Goal: Use online tool/utility: Utilize a website feature to perform a specific function

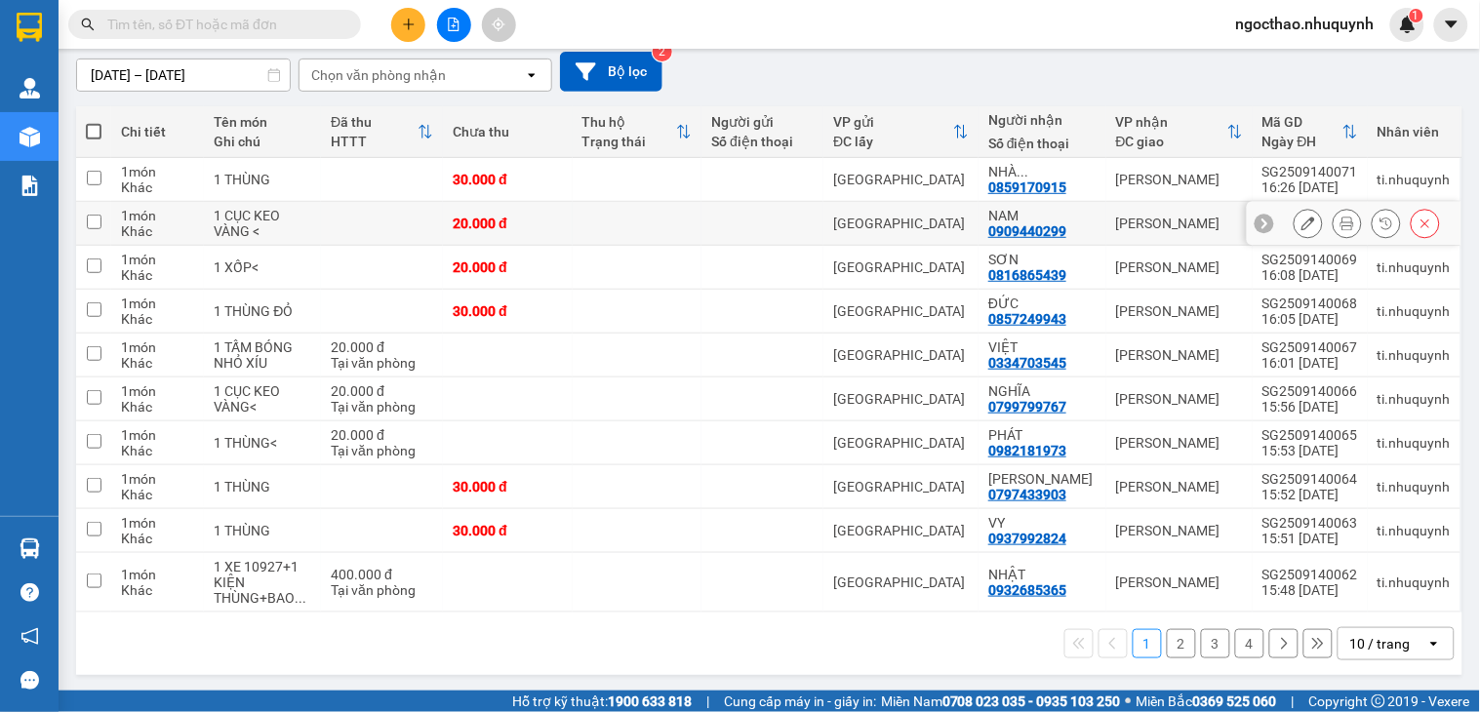
scroll to position [172, 0]
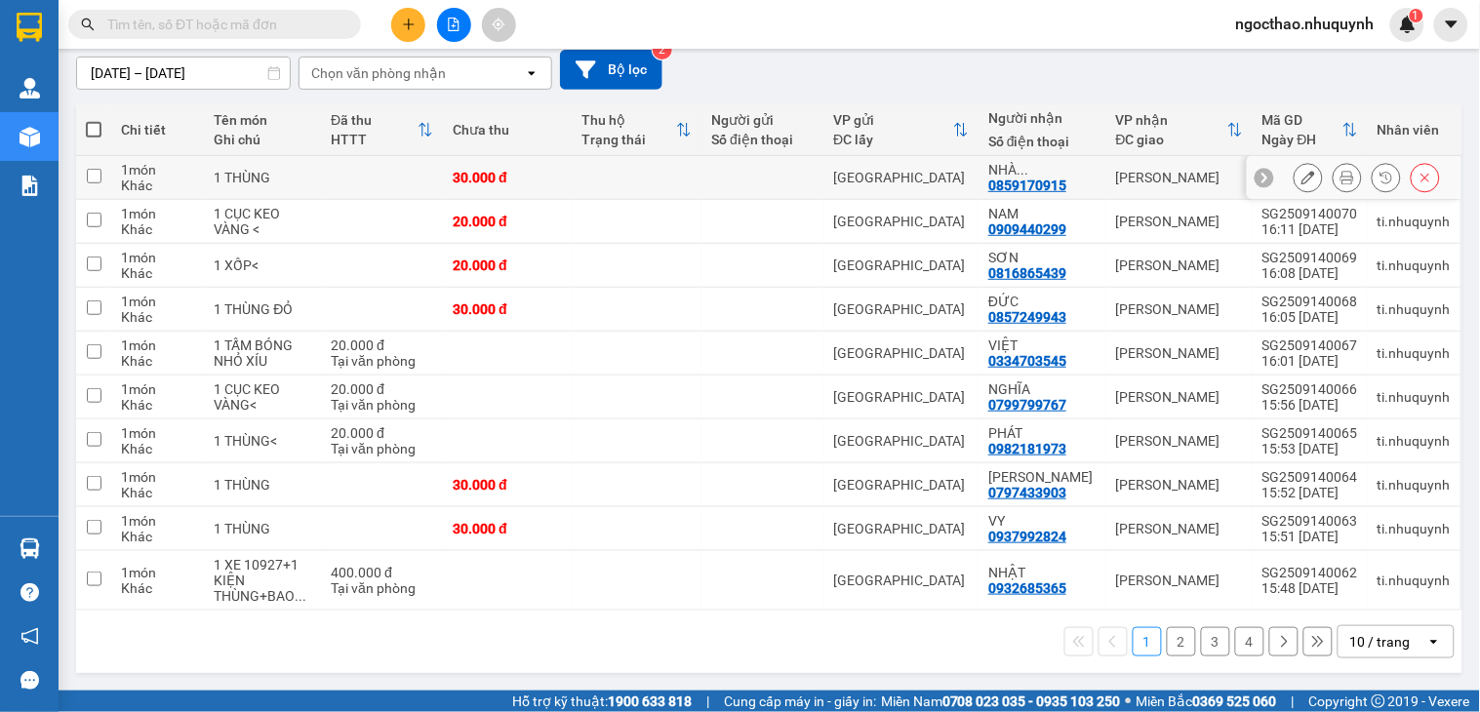
click at [1340, 180] on icon at bounding box center [1347, 178] width 14 height 14
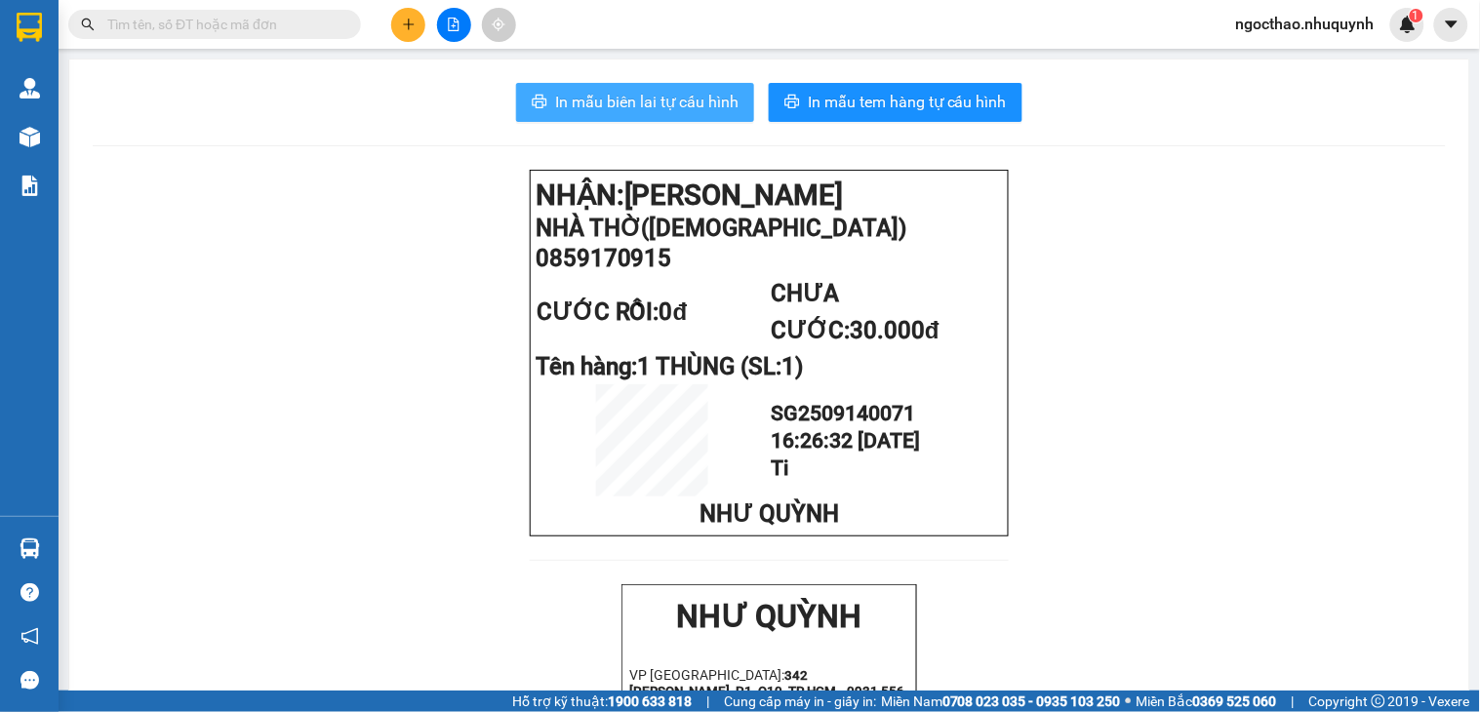
click at [681, 105] on span "In mẫu biên lai tự cấu hình" at bounding box center [646, 102] width 183 height 24
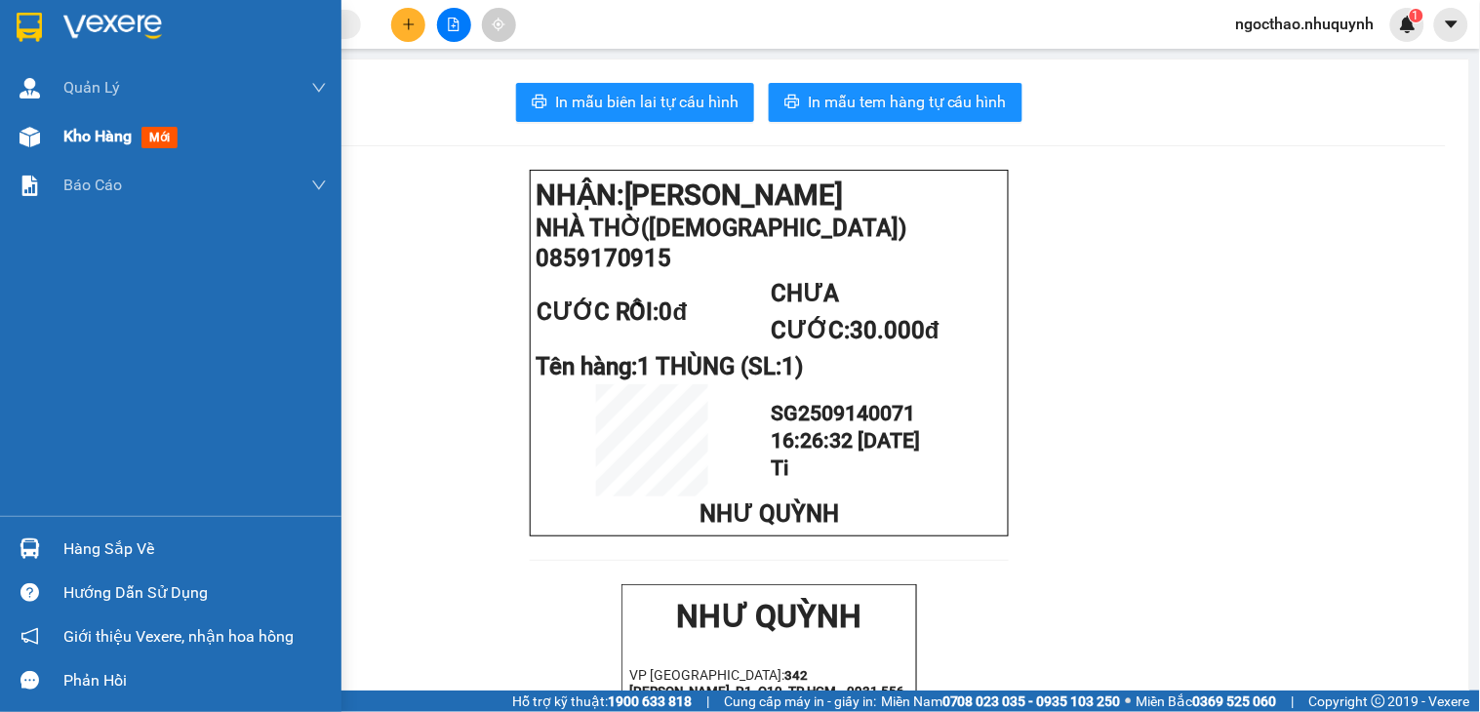
click at [64, 137] on span "Kho hàng" at bounding box center [97, 136] width 68 height 19
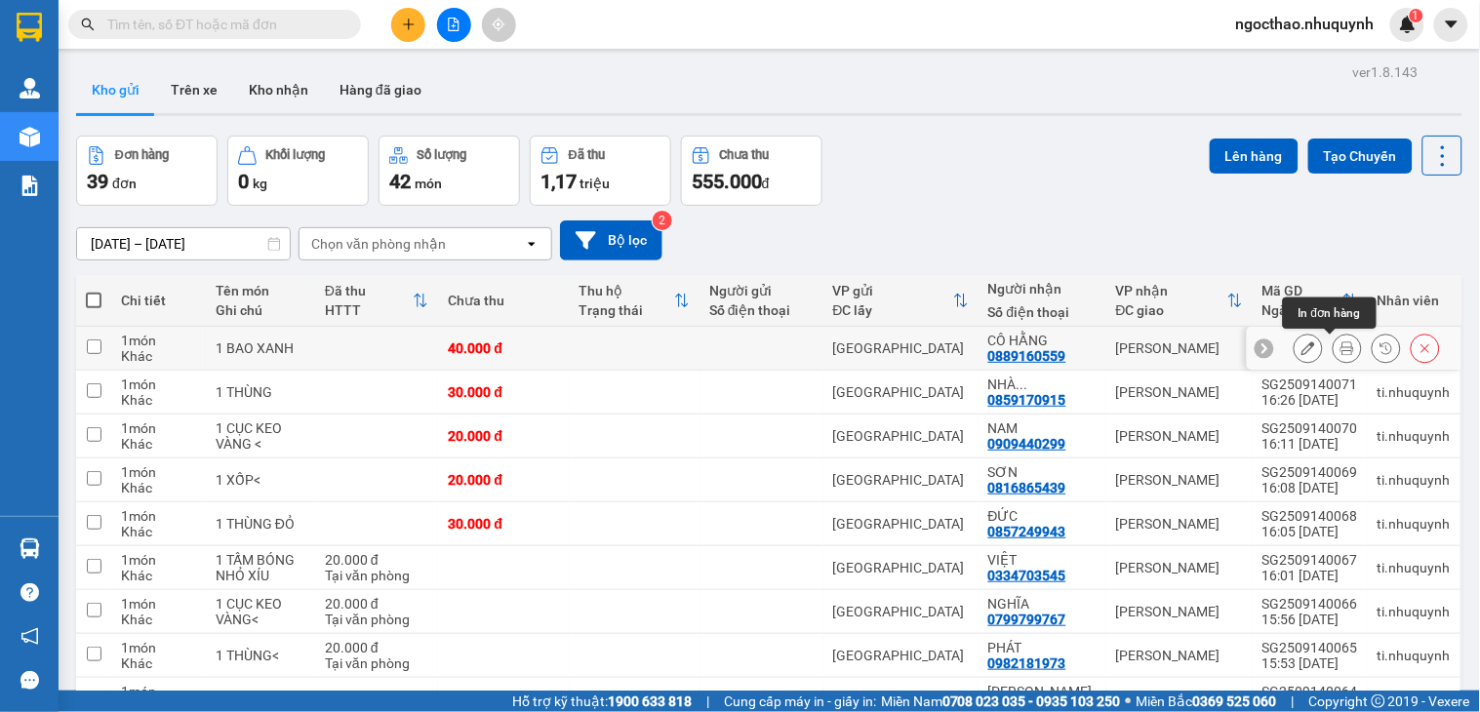
click at [1340, 346] on icon at bounding box center [1347, 348] width 14 height 14
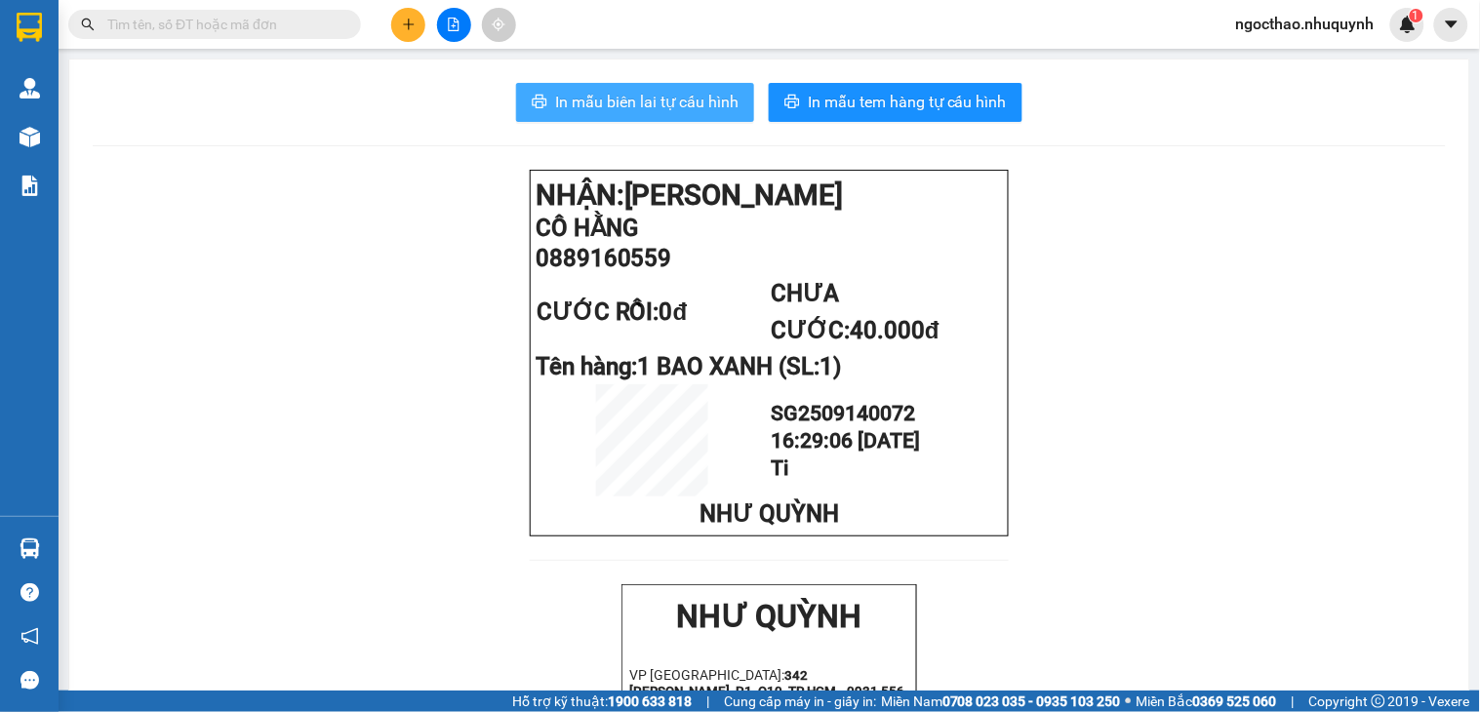
click at [667, 110] on span "In mẫu biên lai tự cấu hình" at bounding box center [646, 102] width 183 height 24
